Goal: Transaction & Acquisition: Purchase product/service

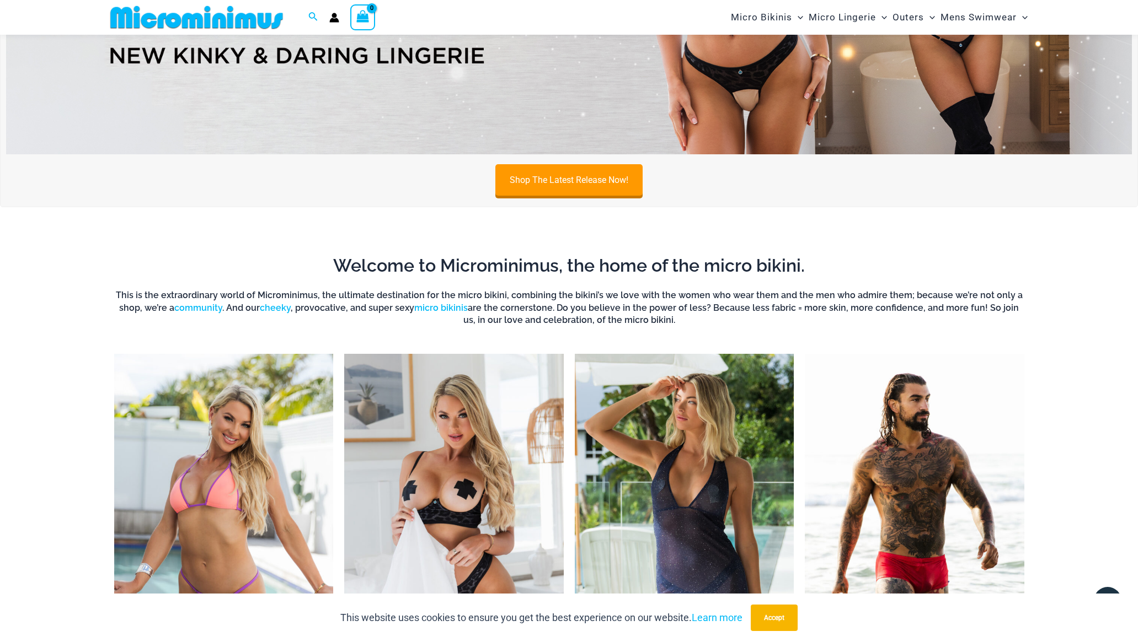
scroll to position [345, 0]
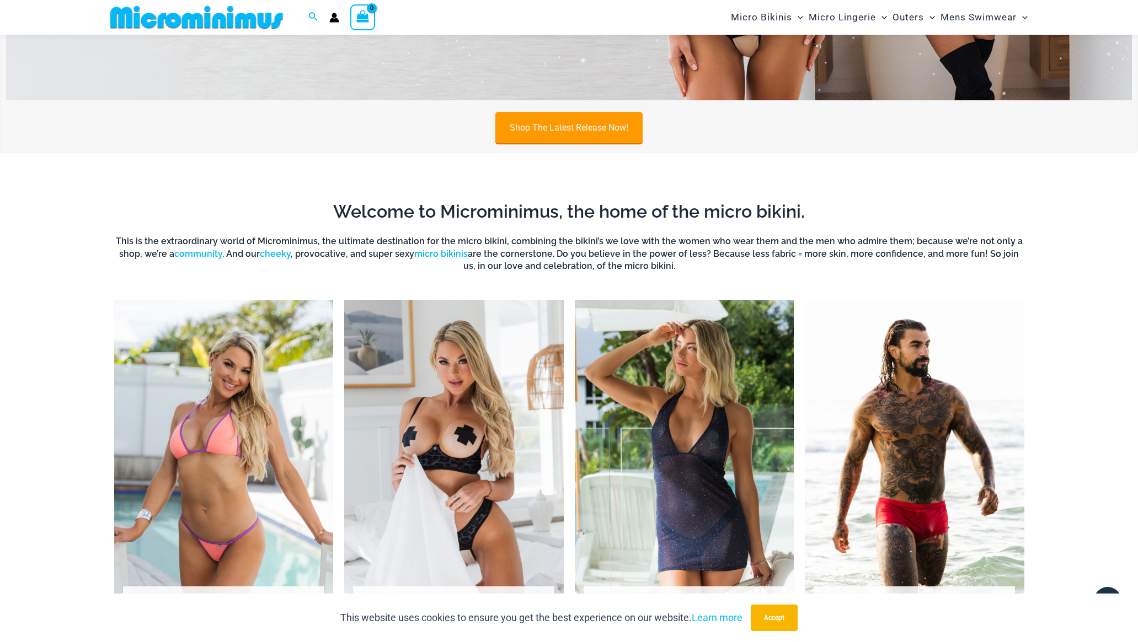
click at [546, 122] on link "Shop The Latest Release Now!" at bounding box center [568, 127] width 147 height 31
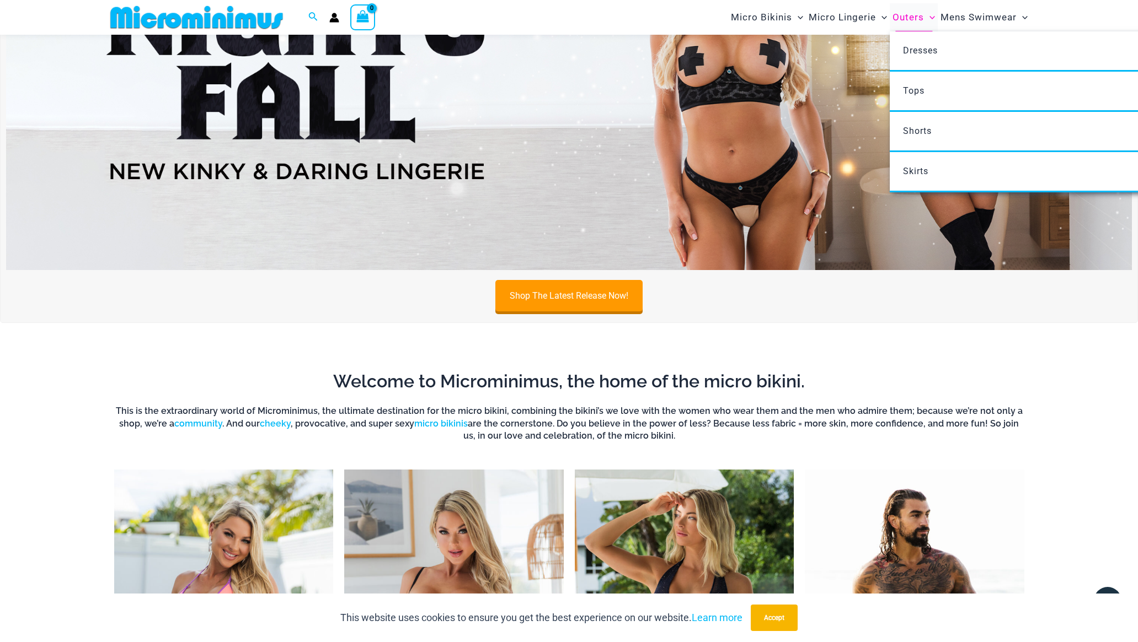
scroll to position [174, 0]
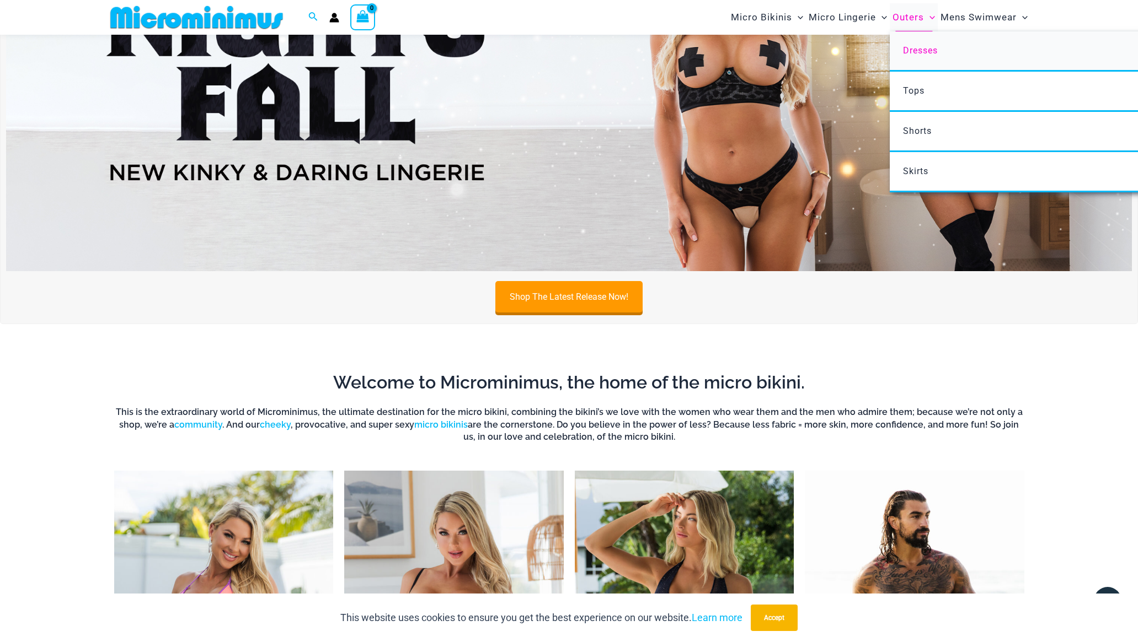
click at [915, 47] on span "Dresses" at bounding box center [920, 50] width 35 height 10
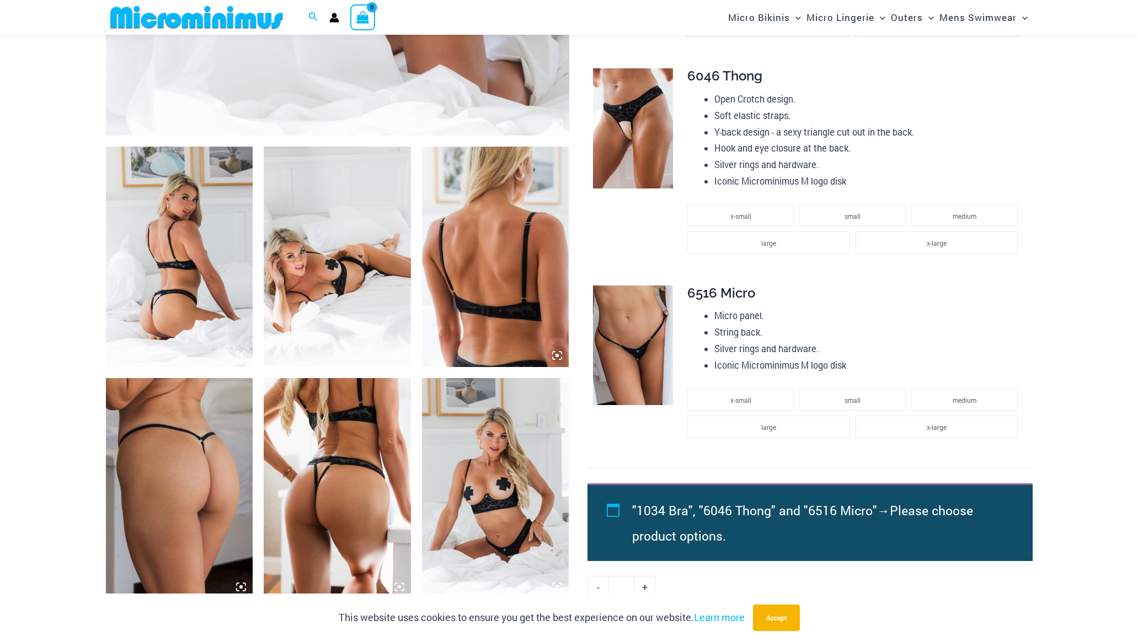
scroll to position [643, 0]
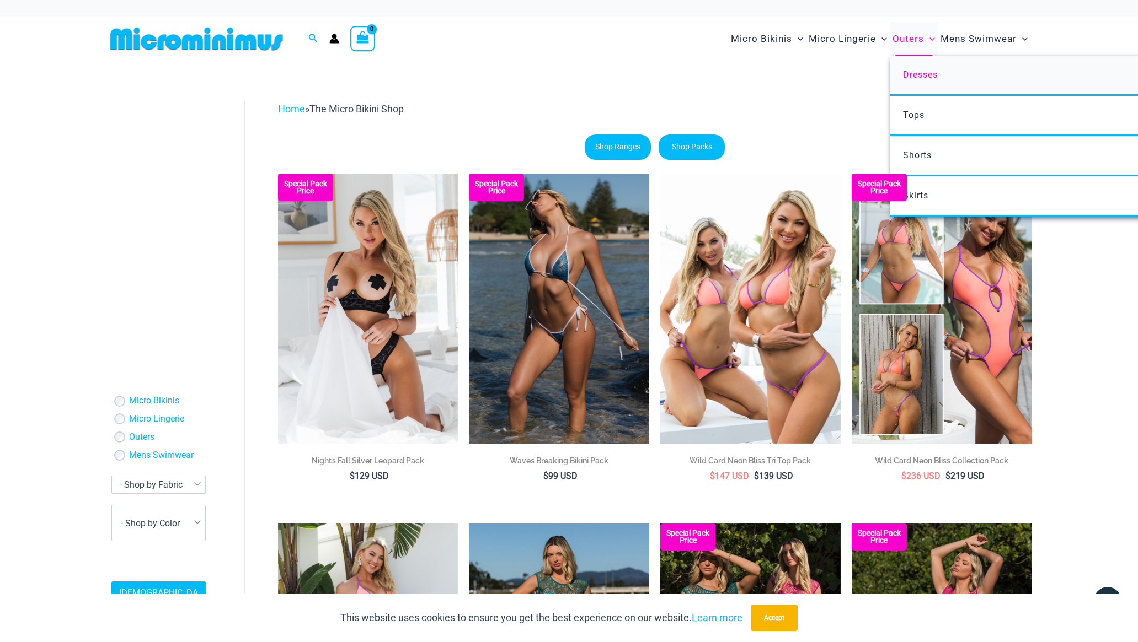
click at [930, 84] on link "Dresses" at bounding box center [1054, 76] width 328 height 40
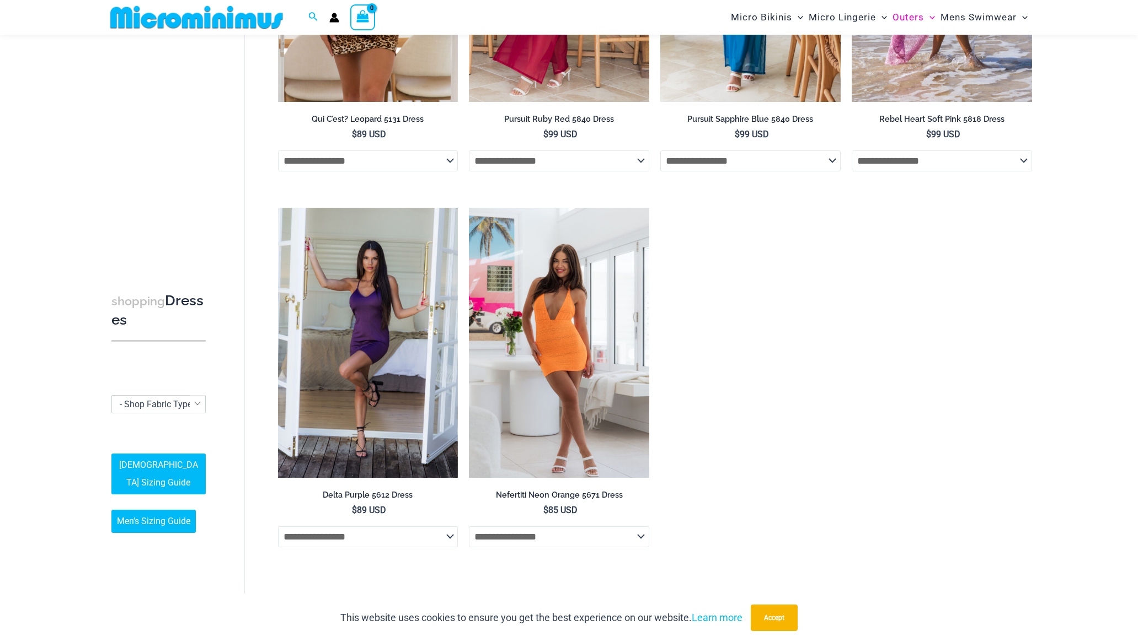
scroll to position [667, 0]
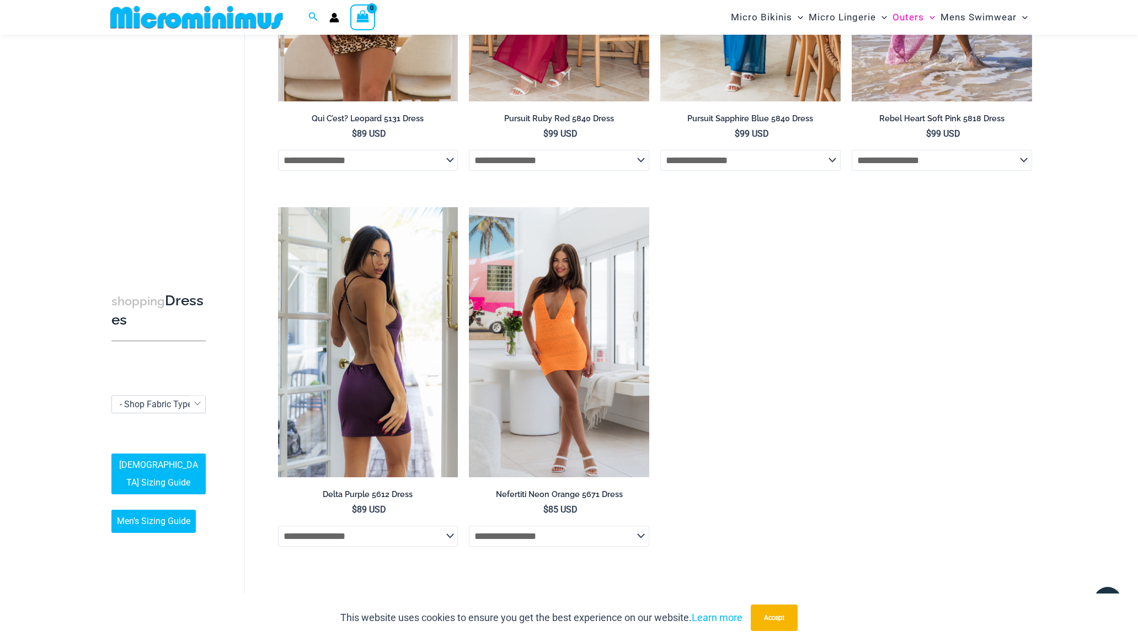
click at [397, 346] on img at bounding box center [368, 342] width 180 height 270
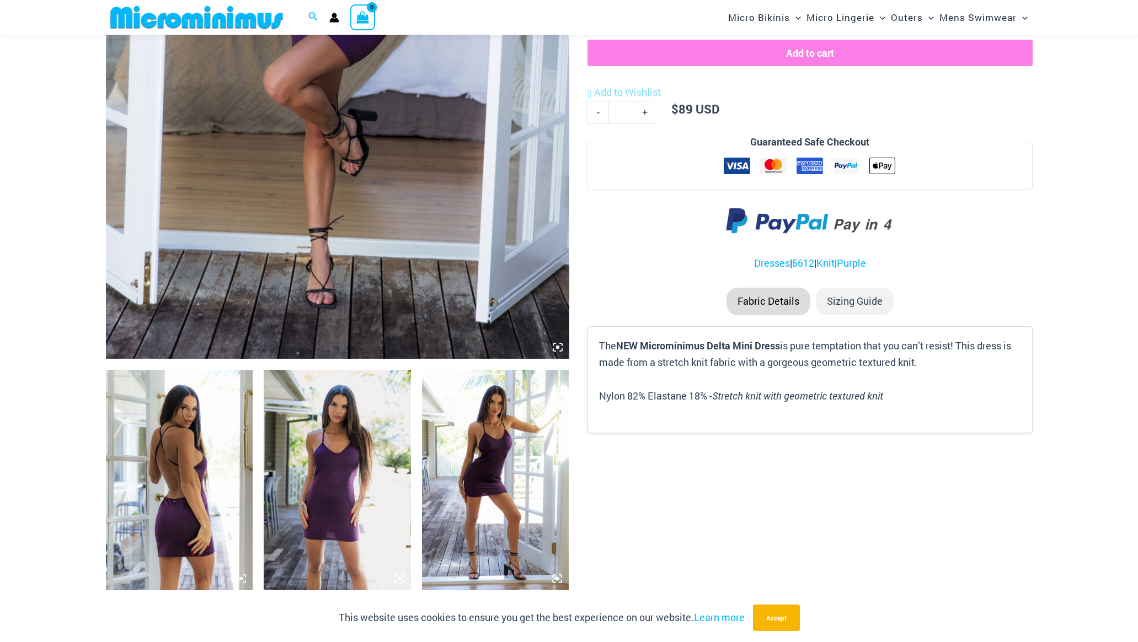
scroll to position [494, 0]
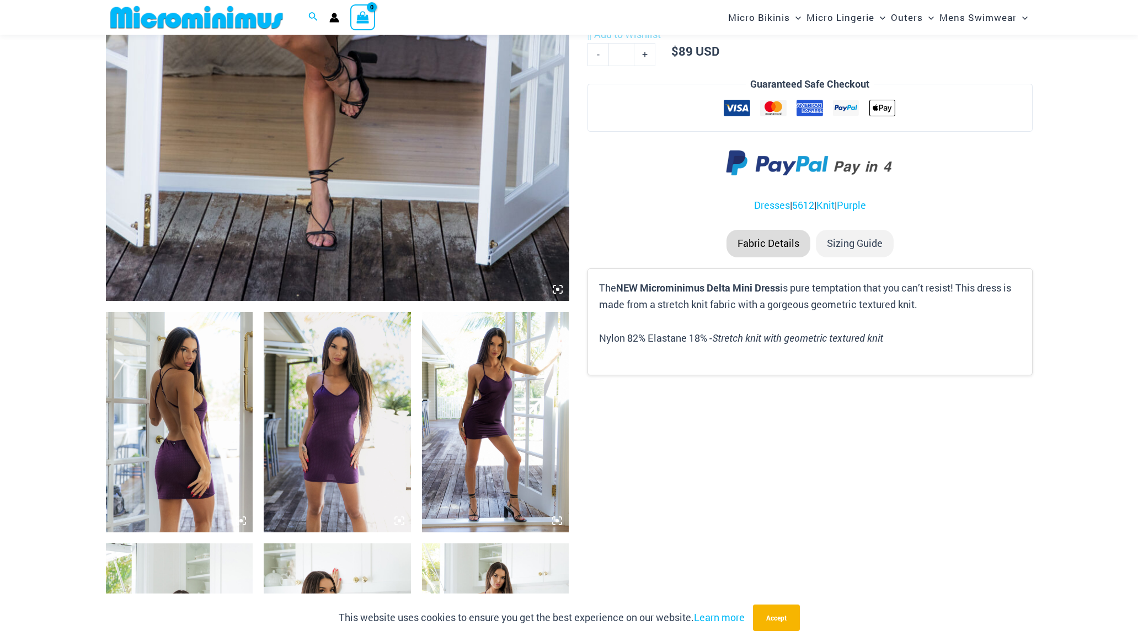
click at [515, 423] on img at bounding box center [495, 422] width 147 height 221
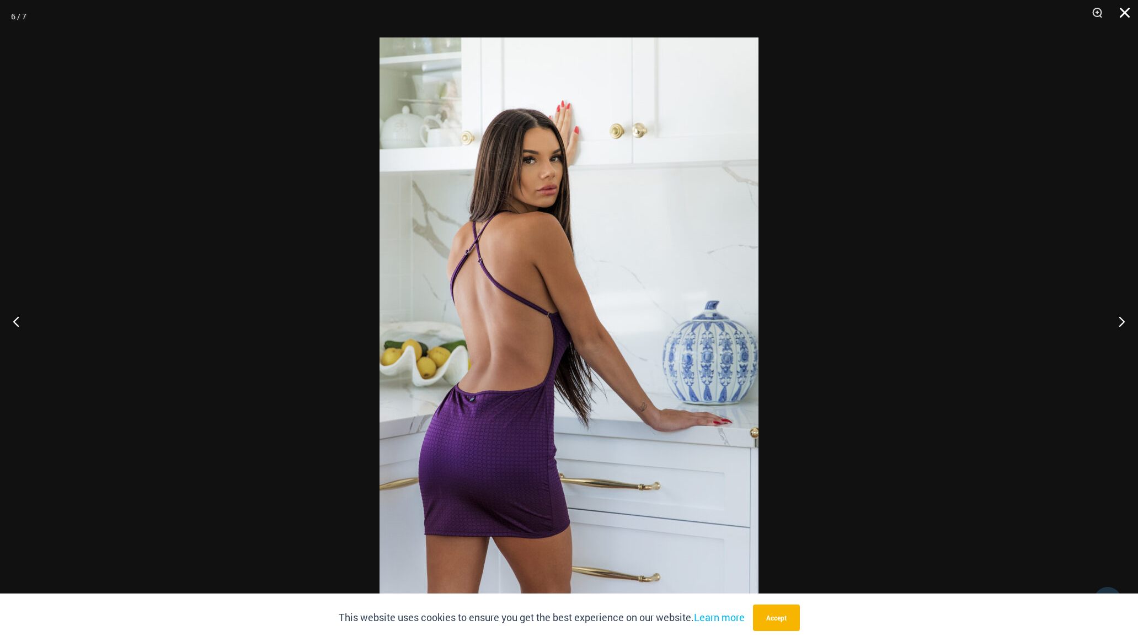
click at [1127, 12] on button "Close" at bounding box center [1121, 16] width 28 height 33
